Goal: Communication & Community: Answer question/provide support

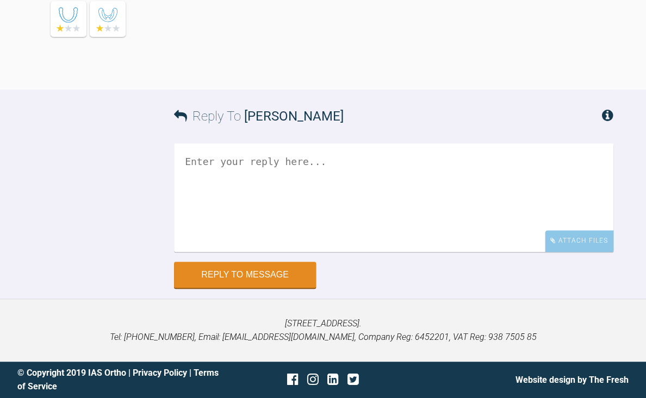
scroll to position [6710, 0]
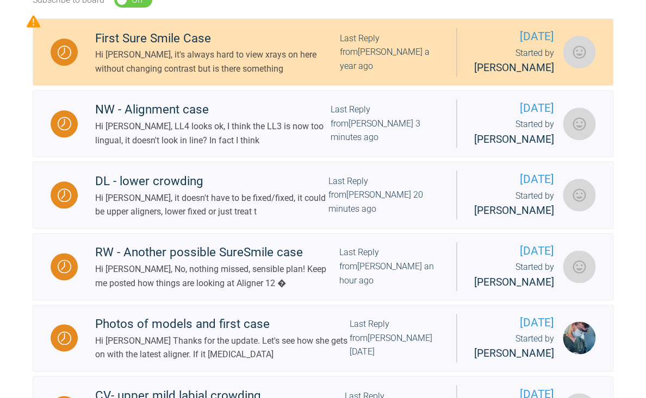
scroll to position [265, 0]
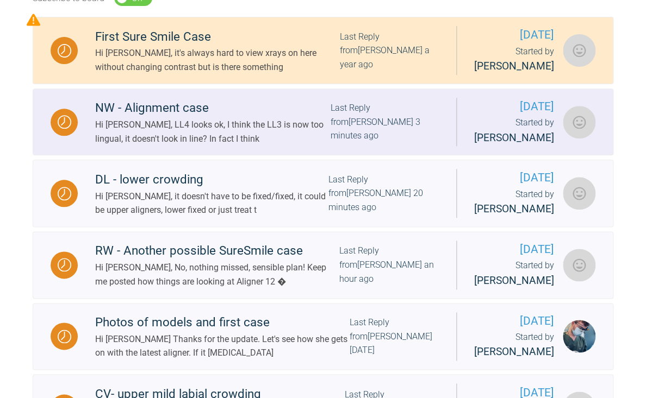
click at [199, 146] on div "Hi [PERSON_NAME], LL4 looks ok, I think the LL3 is now too lingual, it doesn't …" at bounding box center [212, 132] width 235 height 28
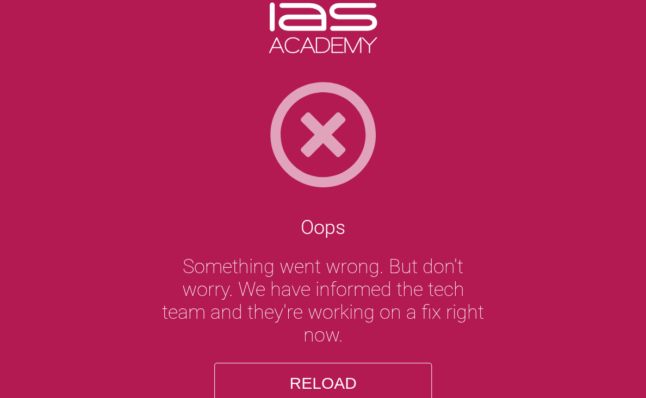
scroll to position [7, 0]
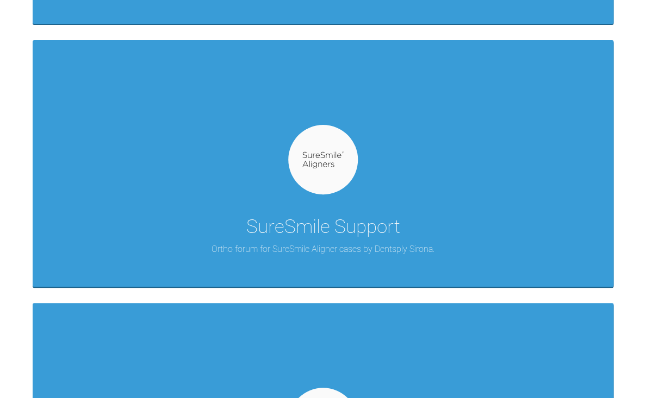
click at [255, 190] on div "SureSmile Support Ortho forum for SureSmile Aligner cases by Dentsply Sirona." at bounding box center [323, 163] width 581 height 246
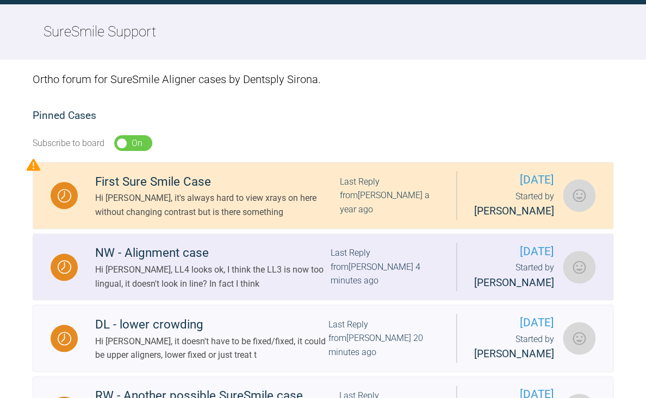
click at [178, 263] on div "NW - Alignment case" at bounding box center [212, 254] width 235 height 20
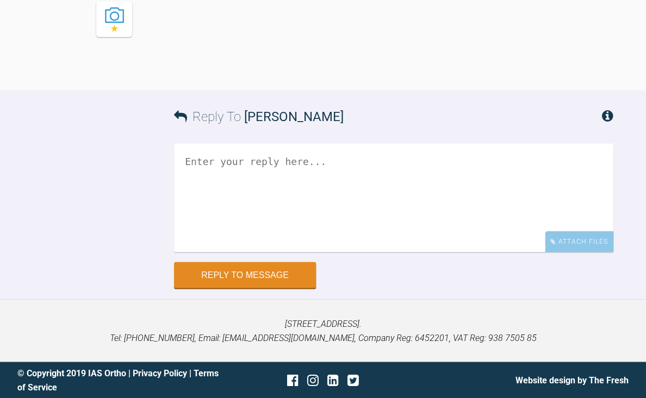
scroll to position [7088, 0]
drag, startPoint x: 339, startPoint y: 90, endPoint x: 347, endPoint y: 122, distance: 33.2
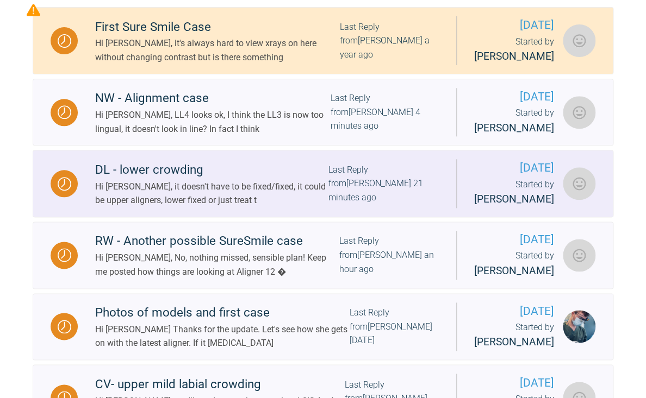
click at [228, 208] on div "Hi [PERSON_NAME], it doesn't have to be fixed/fixed, it could be upper aligners…" at bounding box center [211, 194] width 233 height 28
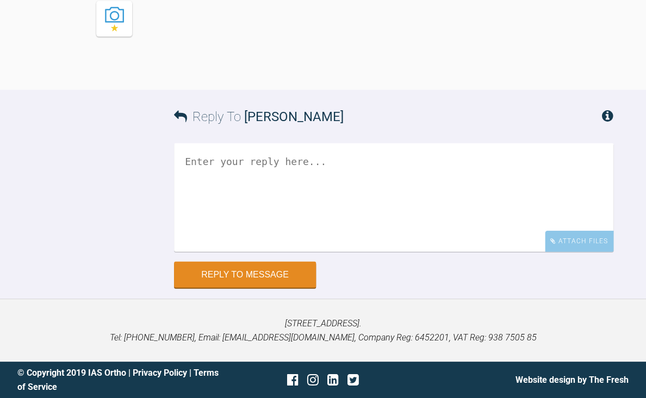
scroll to position [3536, 0]
drag, startPoint x: 376, startPoint y: 84, endPoint x: 376, endPoint y: 98, distance: 14.7
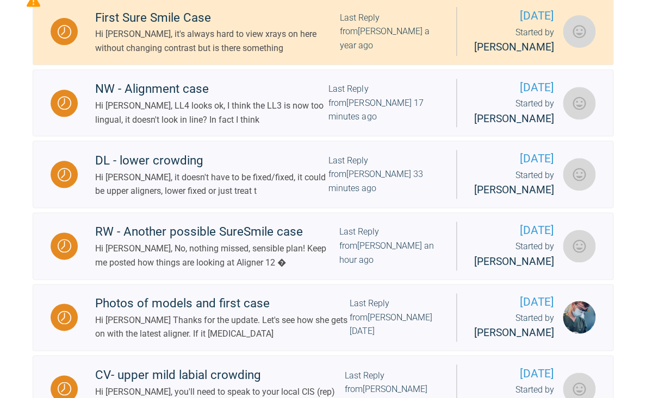
scroll to position [294, 0]
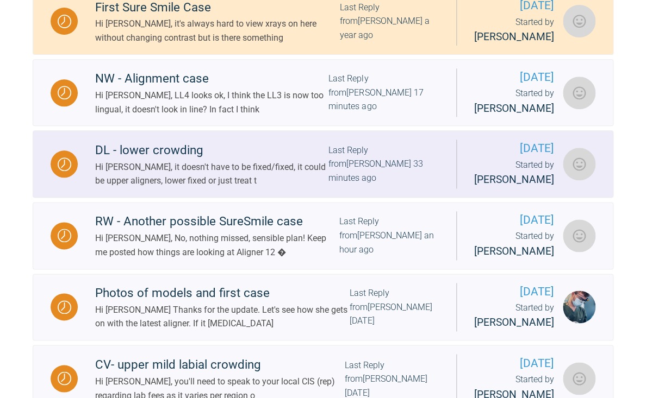
click at [204, 188] on div "Hi [PERSON_NAME], it doesn't have to be fixed/fixed, it could be upper aligners…" at bounding box center [211, 174] width 233 height 28
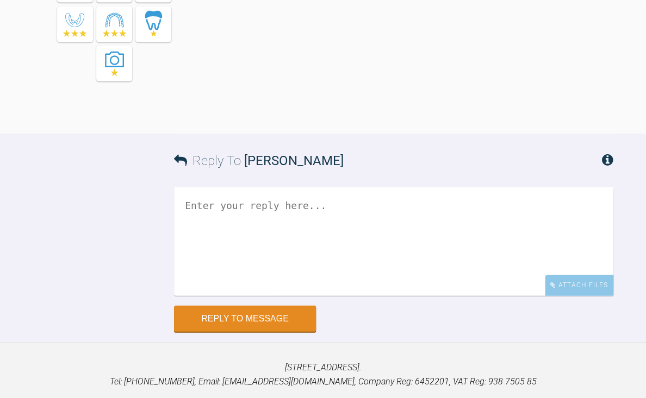
scroll to position [3631, 0]
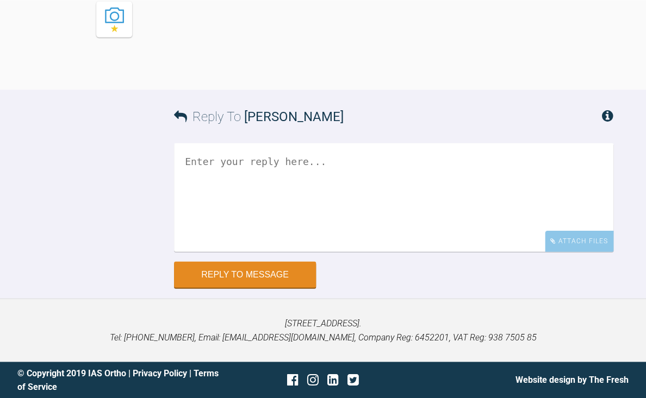
click at [258, 252] on textarea at bounding box center [393, 197] width 439 height 109
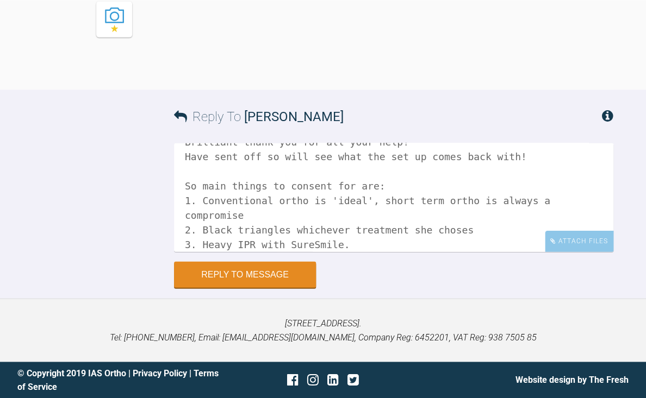
scroll to position [30, 0]
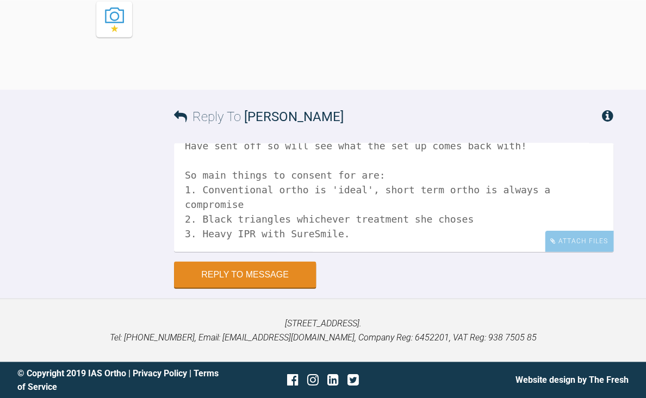
click at [454, 225] on textarea "Brilliant thank you for all your help! Have sent off so will see what the set u…" at bounding box center [393, 197] width 439 height 109
click at [394, 239] on textarea "Brilliant thank you for all your help! Have sent off so will see what the set u…" at bounding box center [393, 197] width 439 height 109
click at [298, 220] on textarea "Brilliant thank you for all your help! Have sent off so will see what the set u…" at bounding box center [393, 197] width 439 height 109
click at [351, 237] on textarea "Brilliant thank you for all your help! Have sent off so will see what the set u…" at bounding box center [393, 197] width 439 height 109
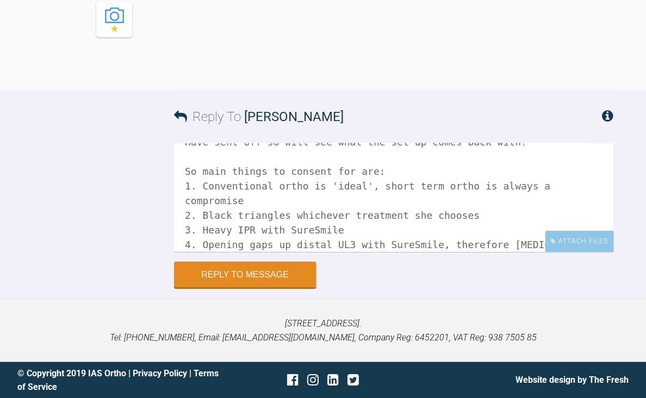
scroll to position [47, 0]
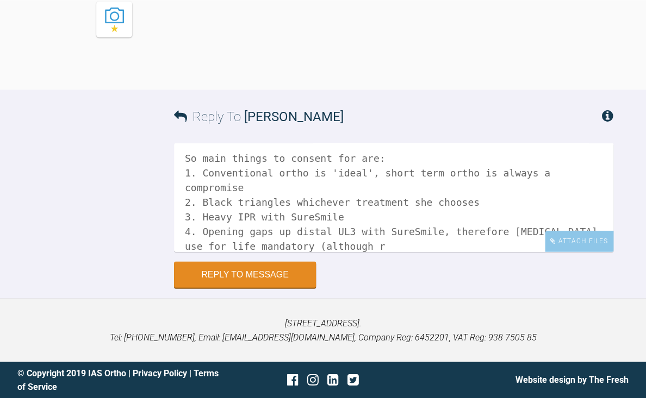
drag, startPoint x: 298, startPoint y: 251, endPoint x: 366, endPoint y: 250, distance: 67.4
click at [366, 250] on textarea "Brilliant thank you for all your help! Have sent off so will see what the set u…" at bounding box center [393, 197] width 439 height 109
click at [239, 248] on textarea "Brilliant thank you for all your help! Have sent off so will see what the set u…" at bounding box center [393, 197] width 439 height 109
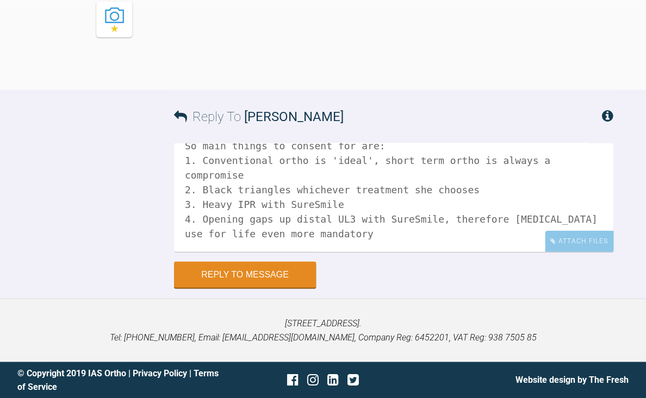
click at [379, 239] on textarea "Brilliant thank you for all your help! Have sent off so will see what the set u…" at bounding box center [393, 197] width 439 height 109
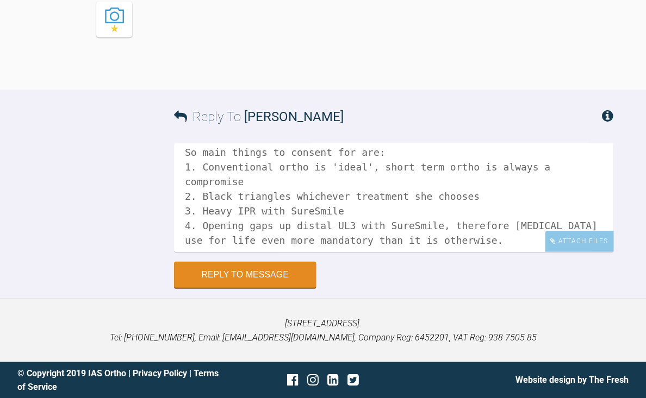
scroll to position [55, 0]
click at [499, 195] on textarea "Brilliant thank you for all your help! Have sent off so will see what the set u…" at bounding box center [393, 197] width 439 height 109
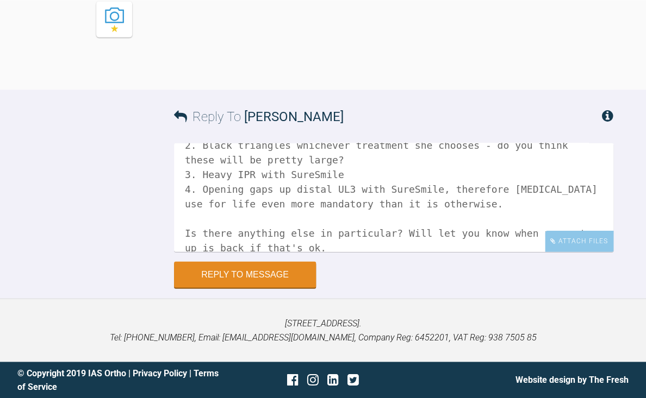
scroll to position [108, 0]
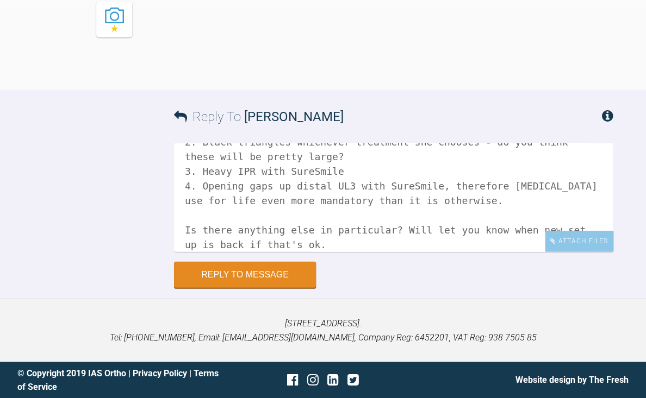
click at [355, 174] on textarea "Brilliant thank you for all your help! Have sent off so will see what the set u…" at bounding box center [393, 197] width 439 height 109
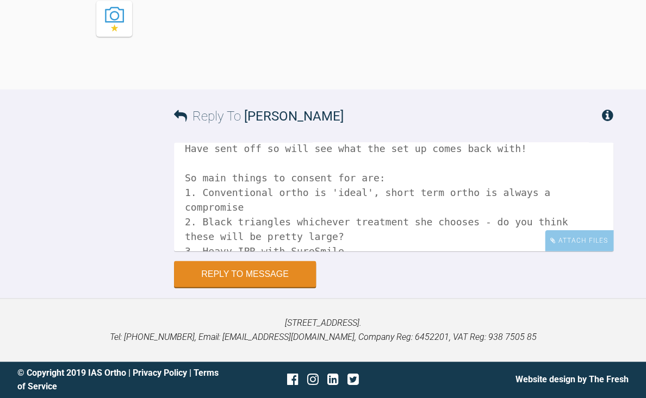
scroll to position [0, 0]
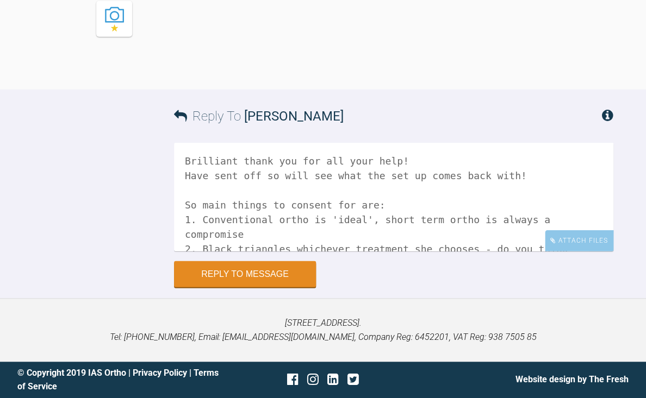
click at [432, 159] on textarea "Brilliant thank you for all your help! Have sent off so will see what the set u…" at bounding box center [393, 197] width 439 height 109
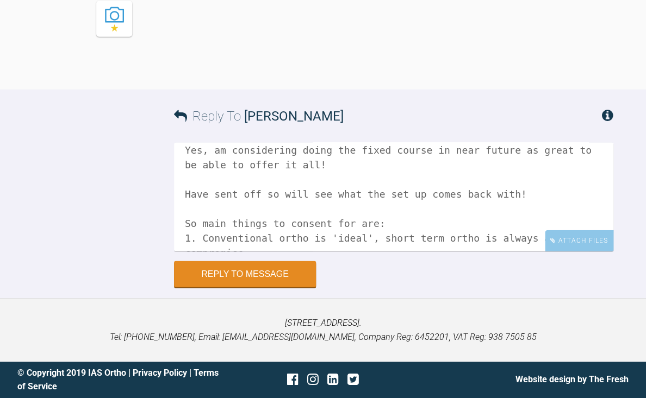
scroll to position [41, 0]
click at [245, 193] on textarea "Brilliant thank you for all your help! Yes, am considering doing the fixed cour…" at bounding box center [393, 197] width 439 height 109
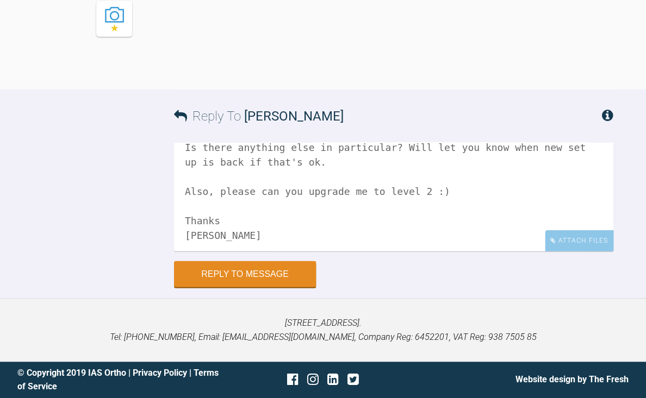
scroll to position [251, 0]
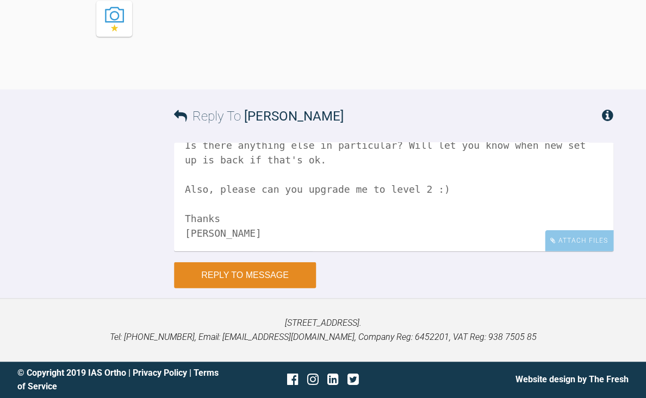
type textarea "Brilliant thank you for all your help! Yes, am considering doing the fixed cour…"
click at [261, 280] on button "Reply to Message" at bounding box center [245, 276] width 142 height 26
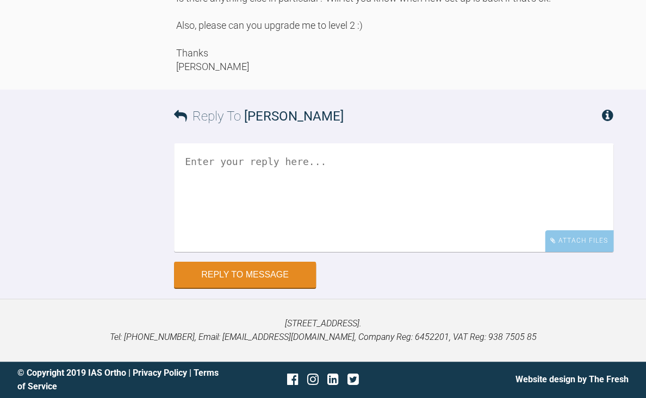
scroll to position [3965, 0]
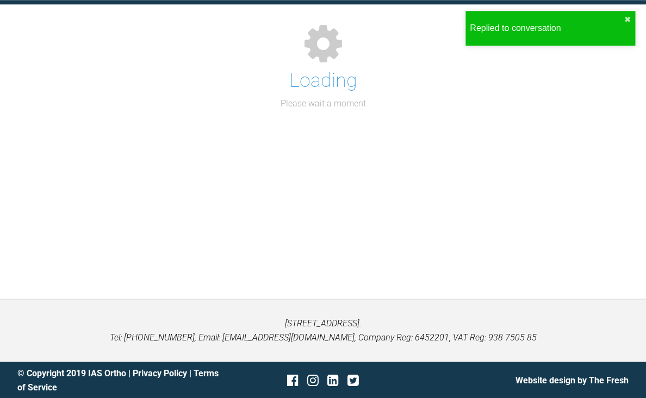
scroll to position [120, 0]
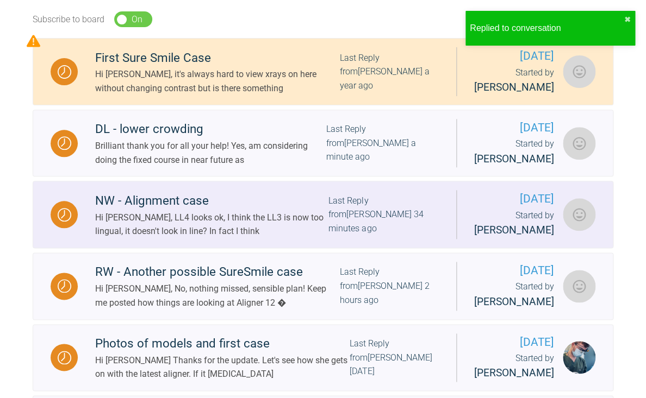
click at [182, 211] on div "NW - Alignment case" at bounding box center [211, 201] width 233 height 20
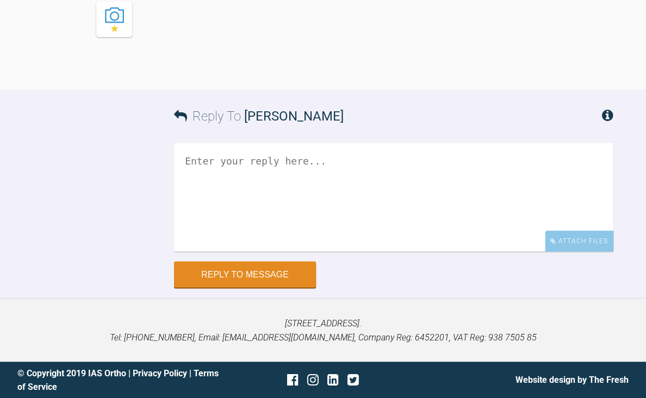
scroll to position [7106, 0]
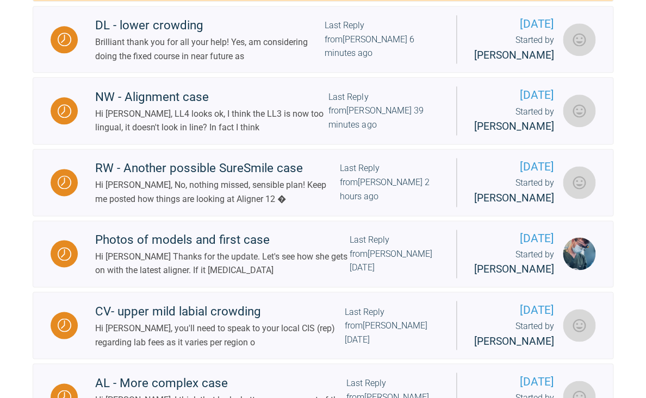
scroll to position [353, 0]
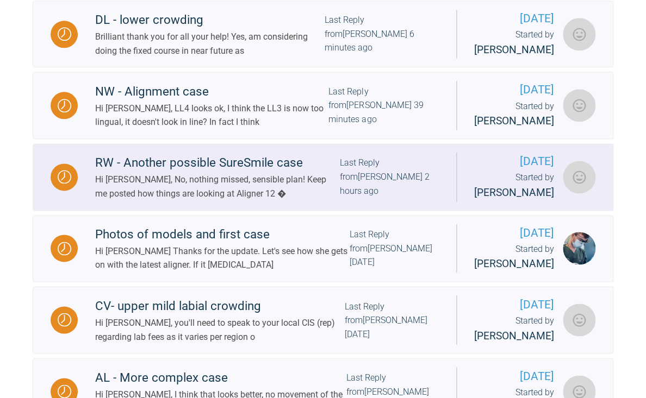
click at [282, 201] on div "Hi [PERSON_NAME], No, nothing missed, sensible plan! Keep me posted how things …" at bounding box center [217, 187] width 244 height 28
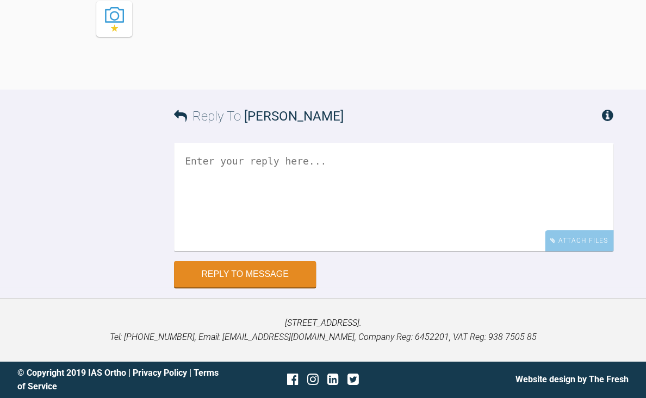
scroll to position [12141, 0]
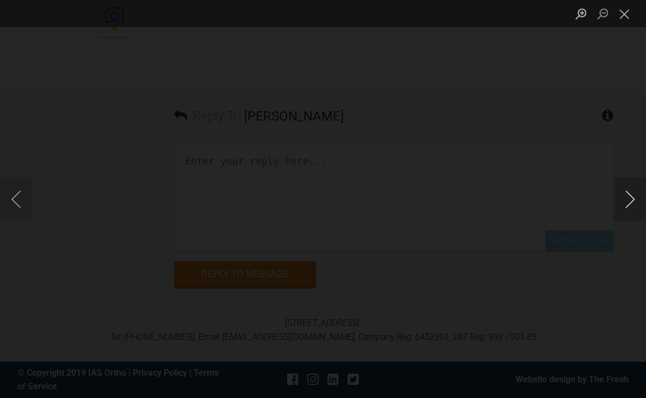
click at [627, 201] on button "Next image" at bounding box center [629, 199] width 33 height 43
click at [627, 202] on button "Next image" at bounding box center [629, 199] width 33 height 43
click at [628, 203] on button "Next image" at bounding box center [629, 199] width 33 height 43
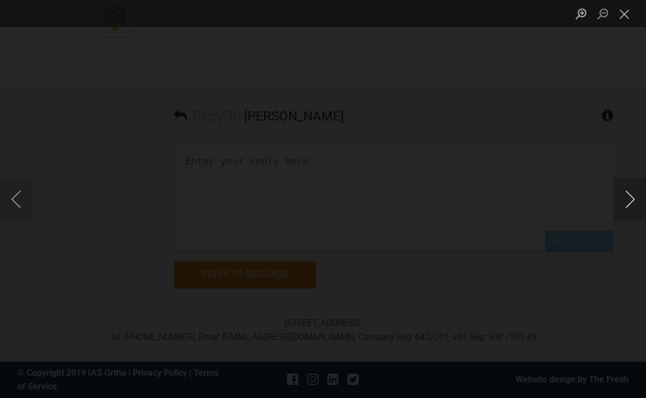
click at [628, 203] on button "Next image" at bounding box center [629, 199] width 33 height 43
click at [623, 19] on button "Close lightbox" at bounding box center [624, 13] width 22 height 19
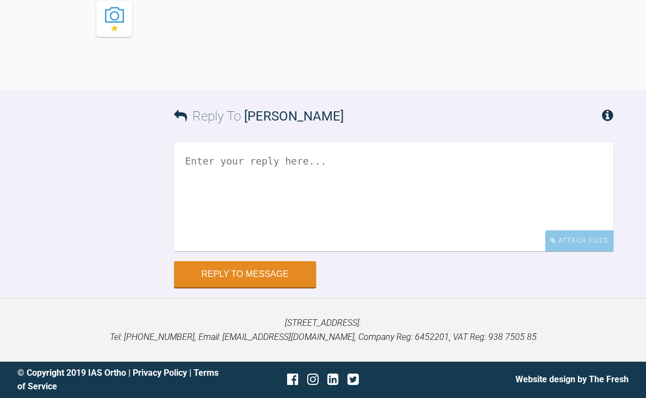
scroll to position [11419, 0]
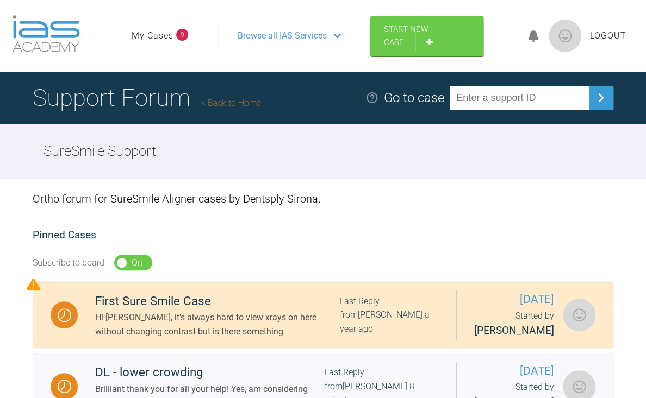
click at [304, 38] on span "Browse all IAS Services" at bounding box center [282, 36] width 89 height 14
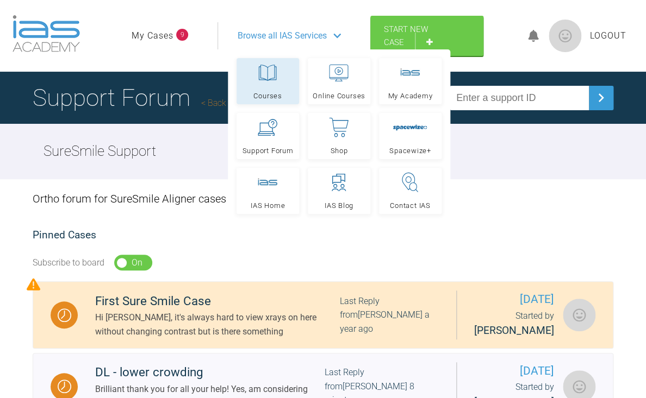
click at [269, 79] on icon at bounding box center [268, 73] width 20 height 20
